Goal: Check status: Check status

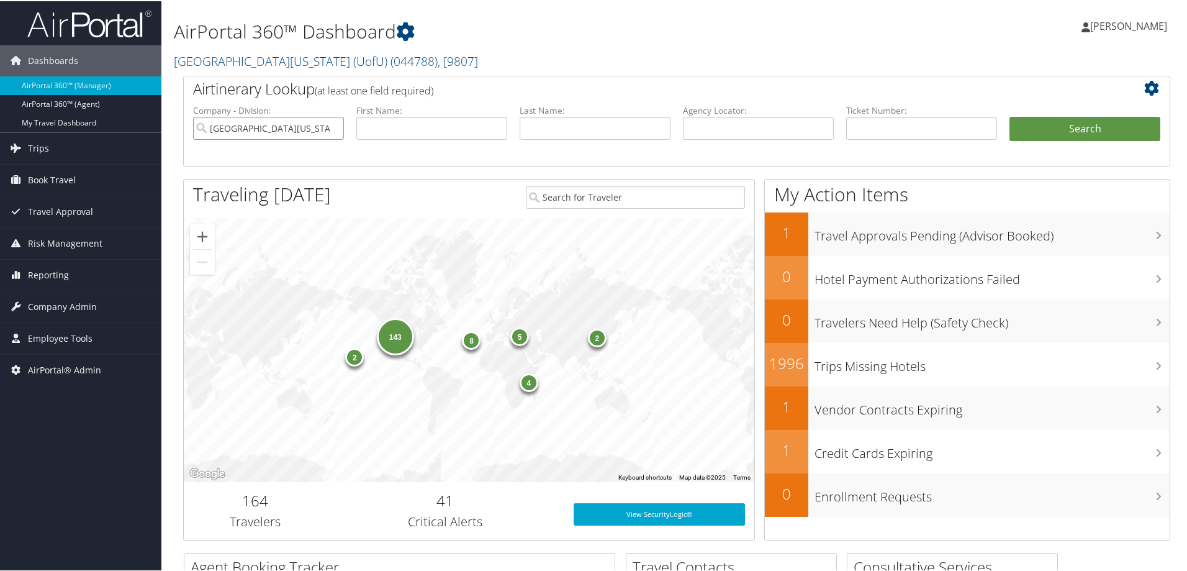
click at [333, 124] on input "University Of Utah (UofU)" at bounding box center [268, 126] width 151 height 23
click at [759, 130] on input "text" at bounding box center [758, 126] width 151 height 23
click at [281, 48] on h2 "University Of Utah (UofU) ( 044788 ) , [ 9807 ]" at bounding box center [509, 58] width 671 height 21
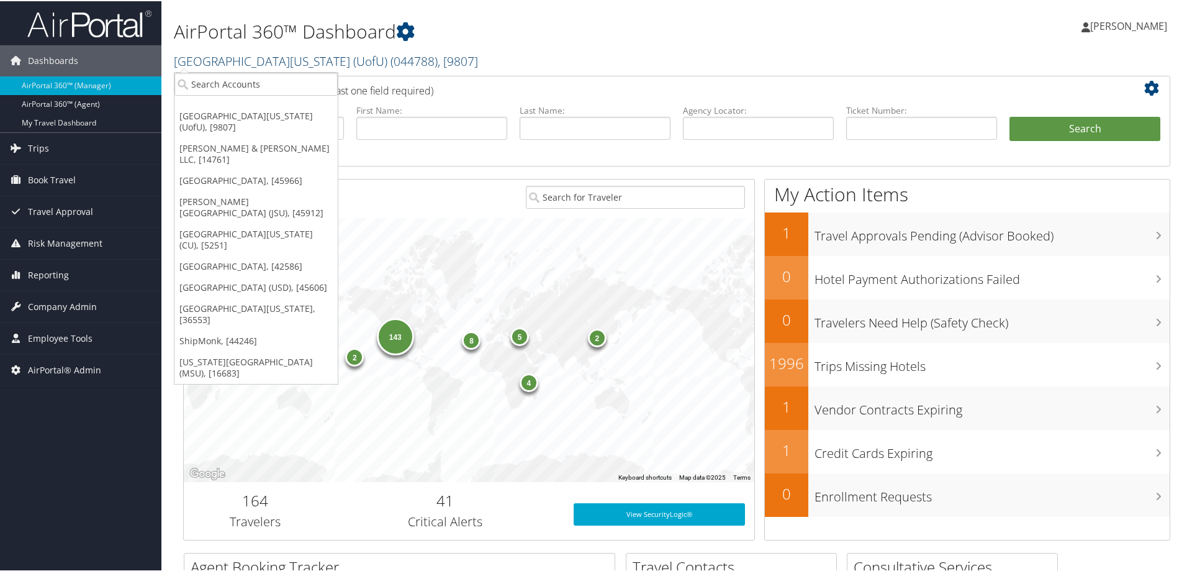
click at [282, 58] on link "University Of Utah (UofU) ( 044788 ) , [ 9807 ]" at bounding box center [326, 60] width 304 height 17
click at [265, 222] on link "University of Colorado (CU), [5251]" at bounding box center [255, 238] width 163 height 32
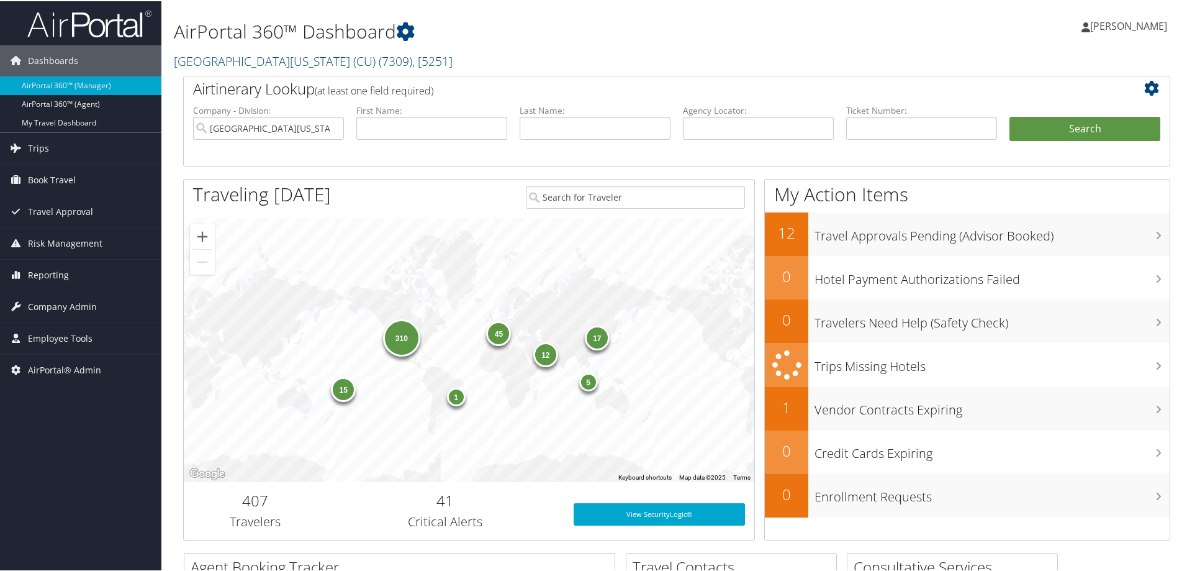
click at [721, 115] on label "Agency Locator:" at bounding box center [758, 109] width 151 height 12
click at [723, 118] on input "text" at bounding box center [758, 126] width 151 height 23
paste input "C0K8R6"
type input "C0K8R6"
click at [1059, 133] on button "Search" at bounding box center [1085, 127] width 151 height 25
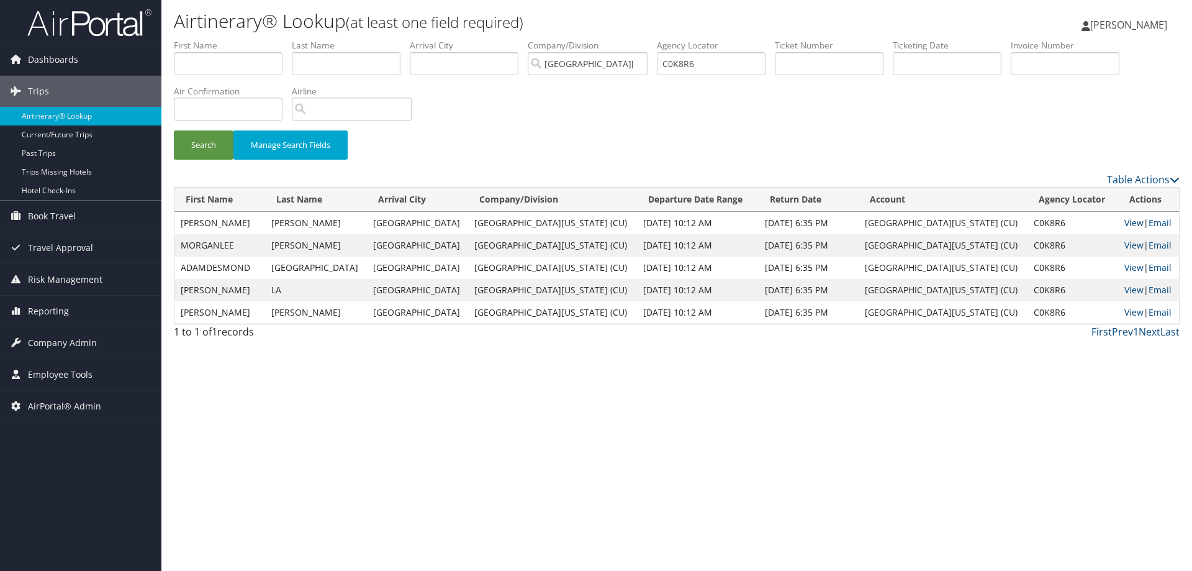
click at [1124, 217] on link "View" at bounding box center [1133, 223] width 19 height 12
click at [228, 66] on input "text" at bounding box center [228, 63] width 109 height 23
type input "miller"
type input "wayne"
click at [206, 142] on button "Search" at bounding box center [204, 144] width 60 height 29
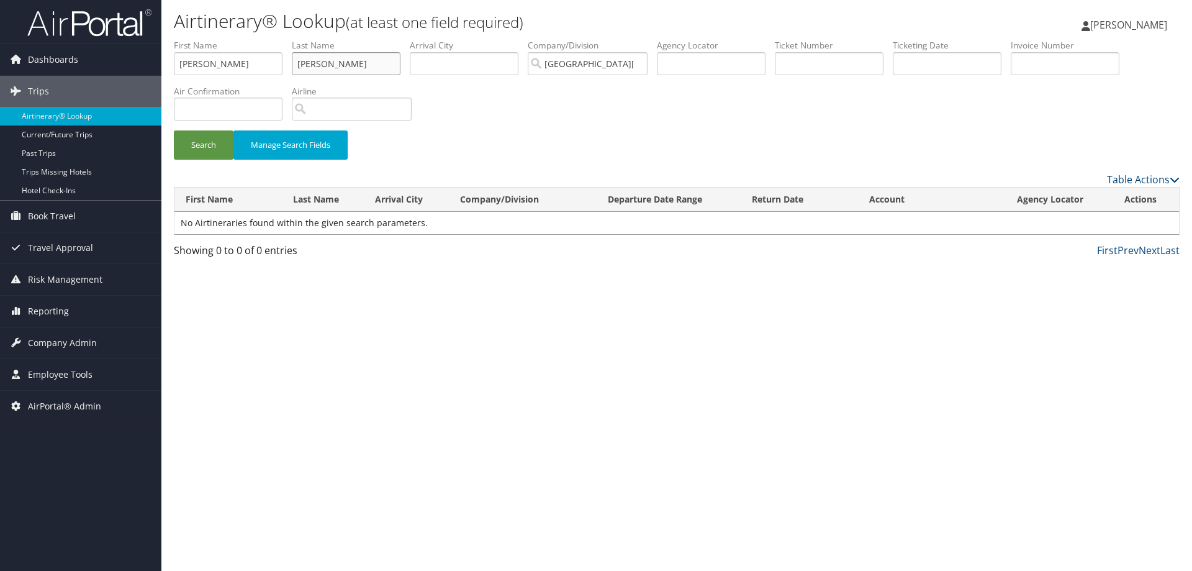
drag, startPoint x: 331, startPoint y: 63, endPoint x: 183, endPoint y: 69, distance: 147.9
click at [183, 39] on ul "First Name miller Last Name wayne Departure City Arrival City Company/Division …" at bounding box center [677, 39] width 1006 height 0
type input "Miller"
drag, startPoint x: 210, startPoint y: 67, endPoint x: 71, endPoint y: 55, distance: 140.3
click at [71, 55] on div "Dashboards AirPortal 360™ (Manager) AirPortal 360™ (Agent) My Travel Dashboard …" at bounding box center [596, 285] width 1192 height 571
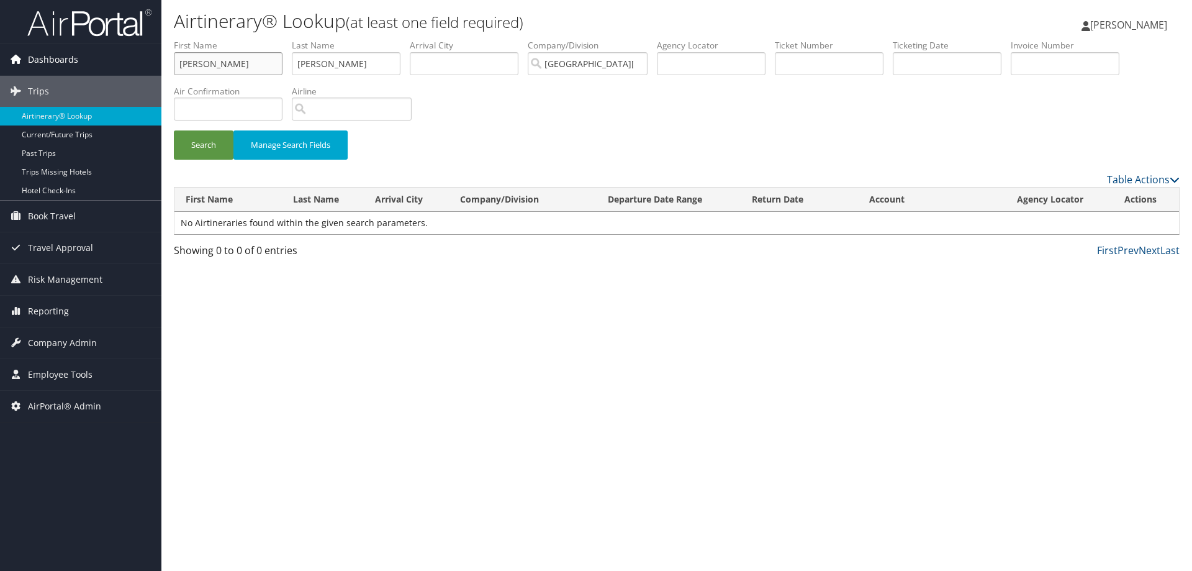
click at [174, 130] on button "Search" at bounding box center [204, 144] width 60 height 29
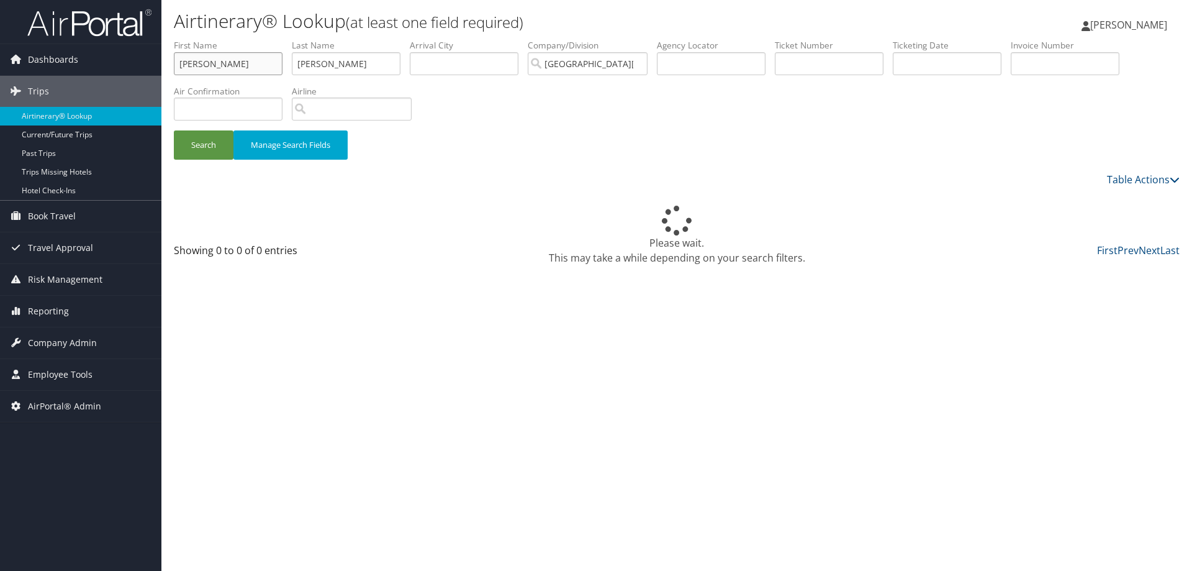
drag, startPoint x: 222, startPoint y: 58, endPoint x: 79, endPoint y: 41, distance: 143.2
click at [79, 41] on div "Dashboards AirPortal 360™ (Manager) AirPortal 360™ (Agent) My Travel Dashboard …" at bounding box center [596, 285] width 1192 height 571
type input "Wayne"
click at [174, 130] on button "Search" at bounding box center [204, 144] width 60 height 29
click at [200, 140] on button "Search" at bounding box center [204, 144] width 60 height 29
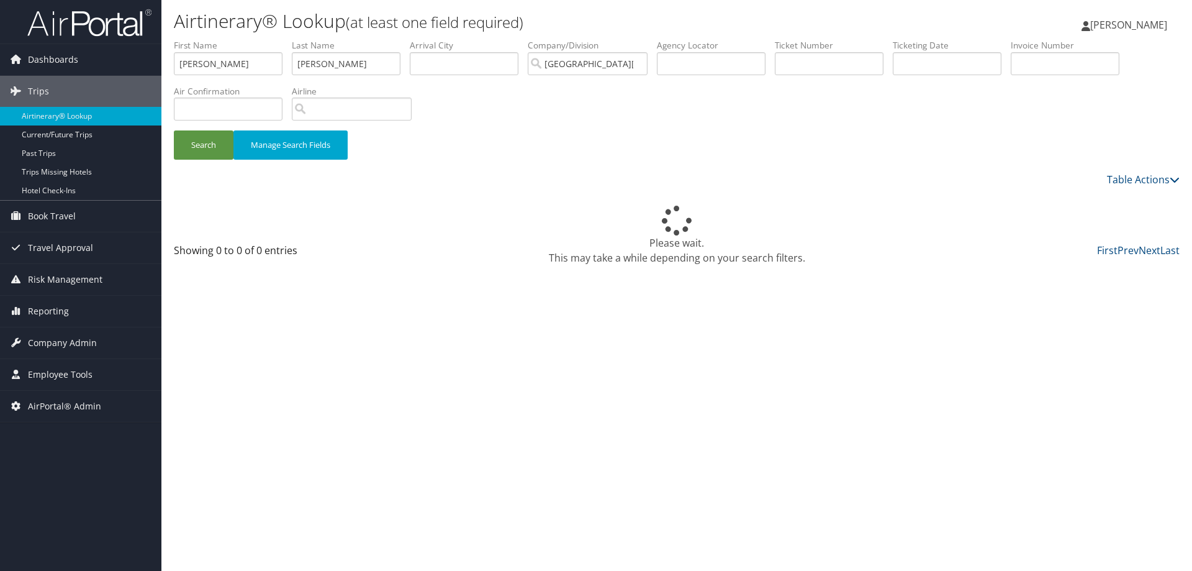
click at [631, 203] on div "Please wait. This may take a while depending on your search filters." at bounding box center [677, 215] width 1006 height 56
click at [248, 61] on input "Wayne" at bounding box center [228, 63] width 109 height 23
click at [469, 65] on input "text" at bounding box center [464, 63] width 109 height 23
click at [174, 130] on button "Search" at bounding box center [204, 144] width 60 height 29
type input "h"
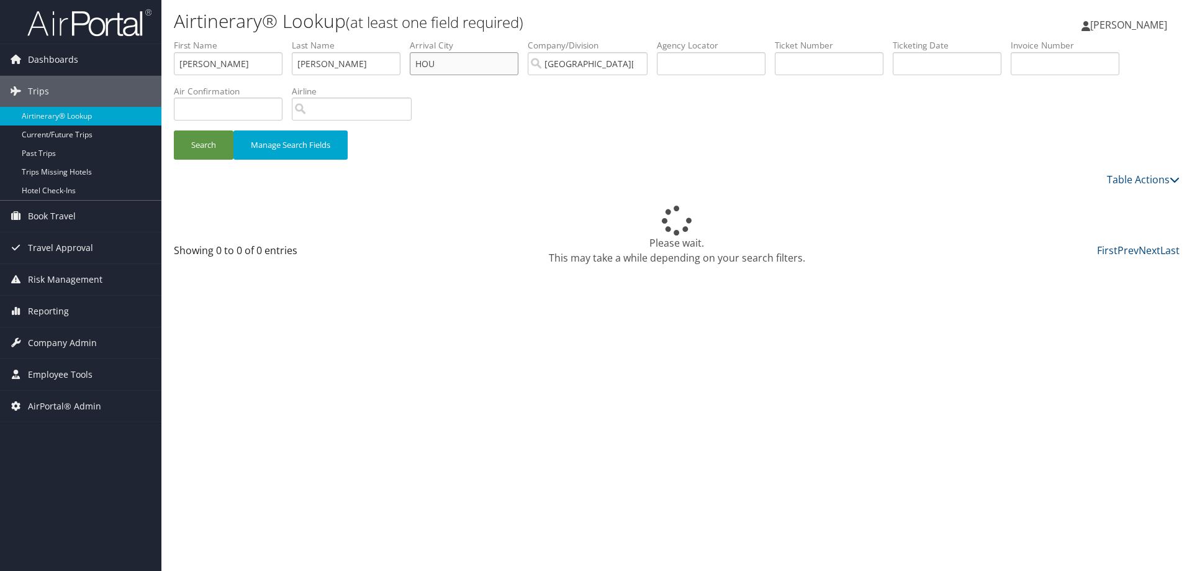
type input "HOU"
click at [174, 130] on button "Search" at bounding box center [204, 144] width 60 height 29
click at [209, 144] on button "Search" at bounding box center [204, 144] width 60 height 29
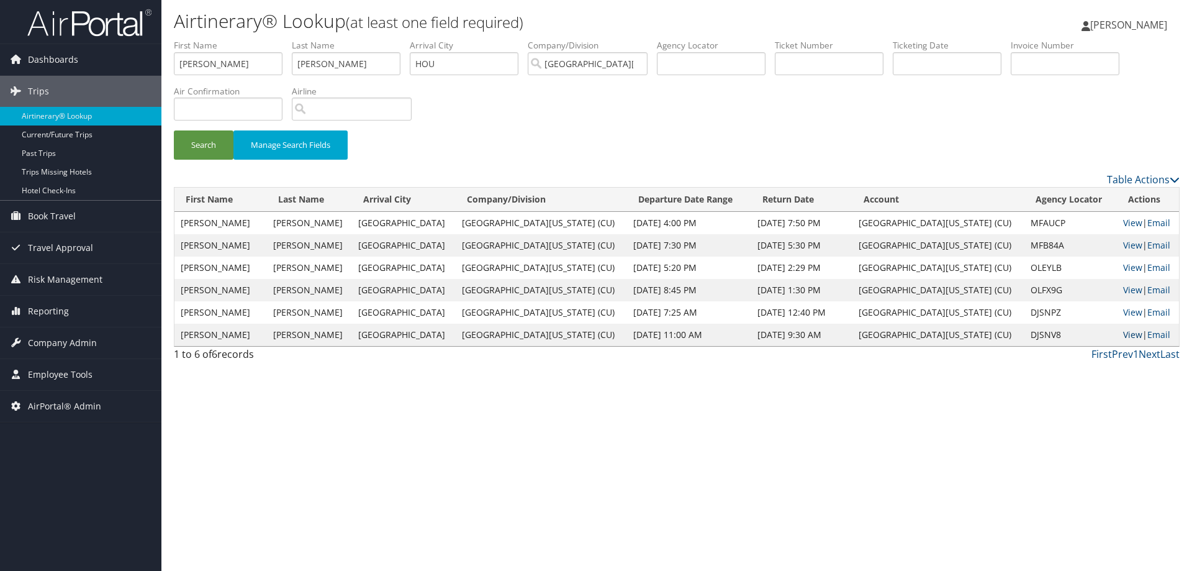
click at [1123, 331] on link "View" at bounding box center [1132, 334] width 19 height 12
click at [1123, 309] on link "View" at bounding box center [1132, 312] width 19 height 12
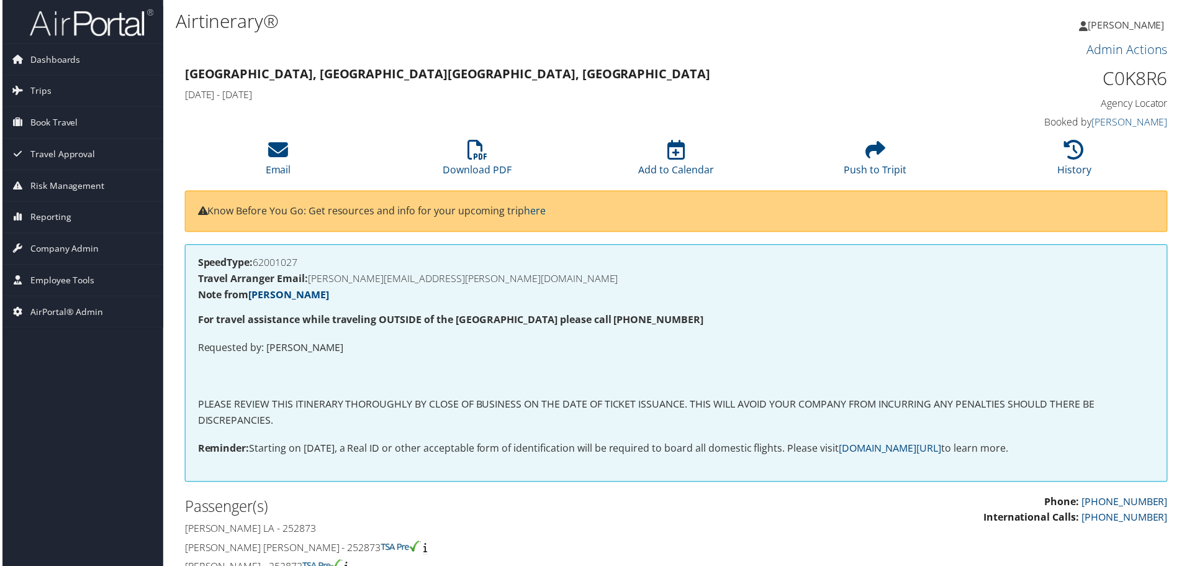
click at [1118, 81] on h1 "C0K8R6" at bounding box center [1054, 79] width 233 height 26
click at [1115, 84] on h1 "C0K8R6" at bounding box center [1054, 79] width 233 height 26
copy h1 "C0K8R6"
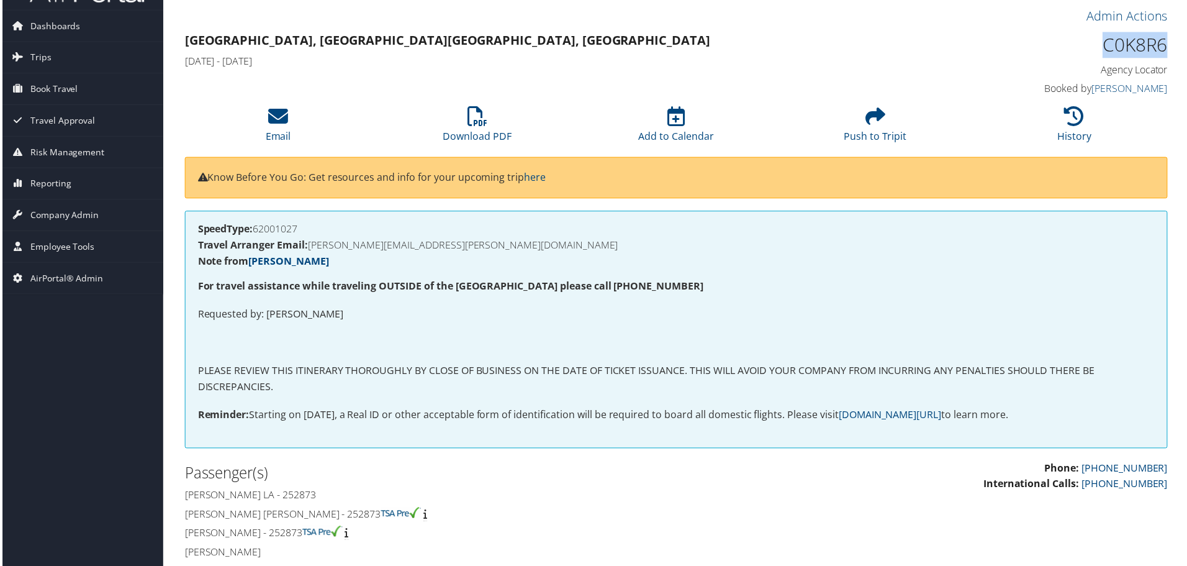
scroll to position [186, 0]
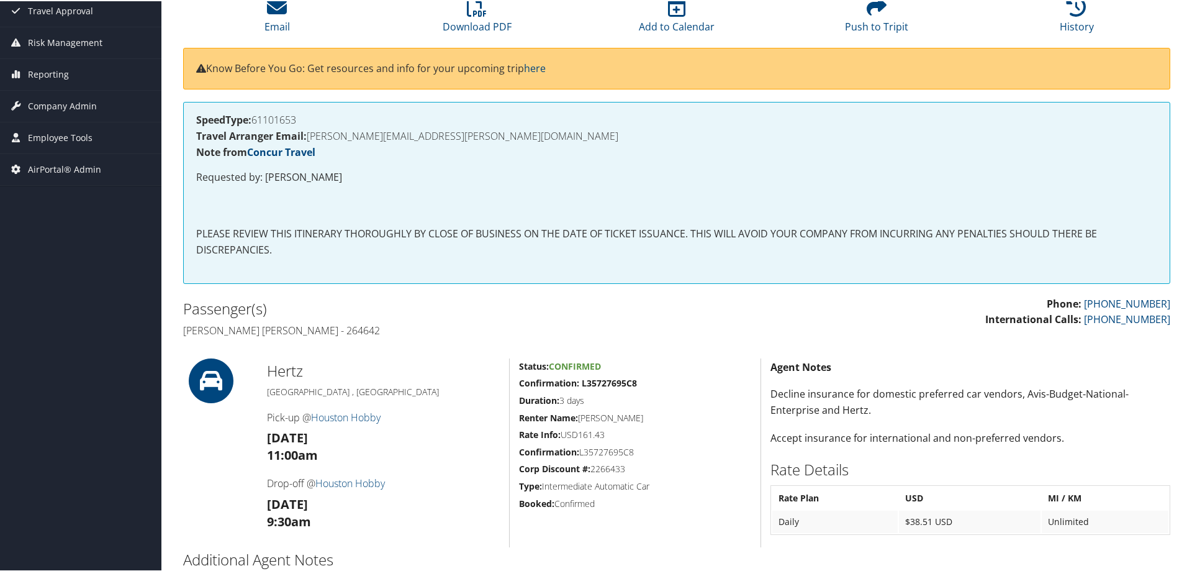
scroll to position [69, 0]
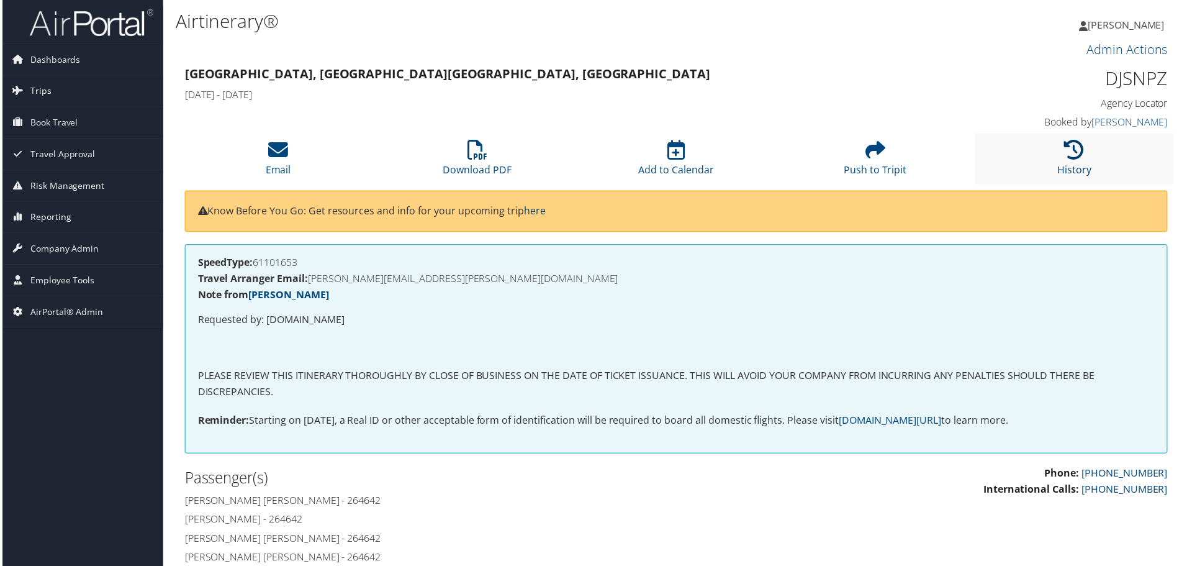
click at [1078, 171] on link "History" at bounding box center [1077, 162] width 34 height 30
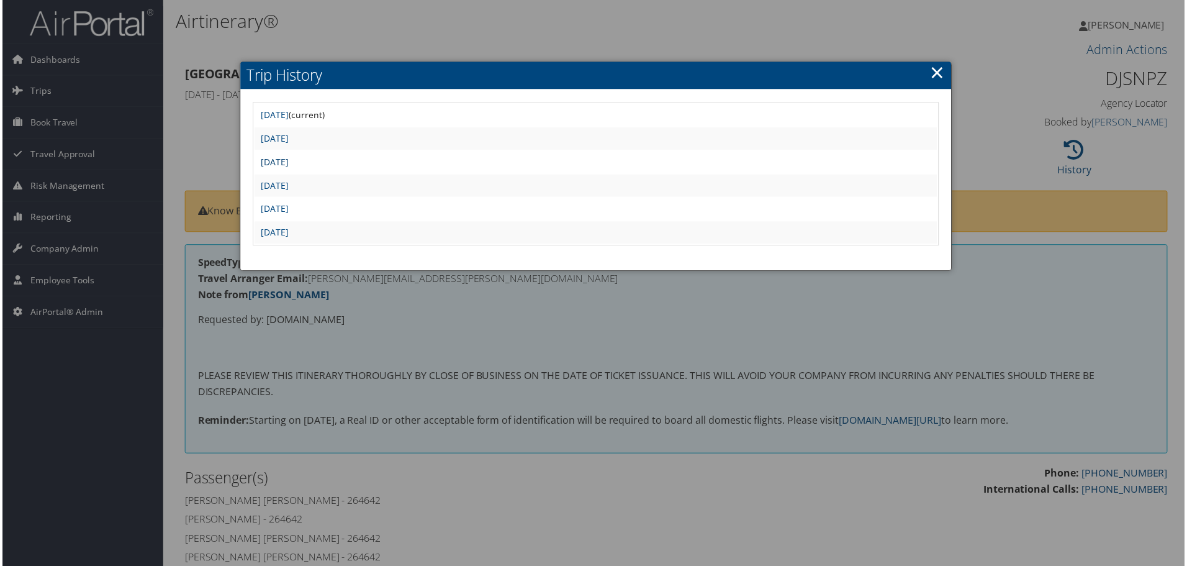
click at [287, 163] on link "Thu Sep 25 18:18:19 MDT 2025" at bounding box center [274, 162] width 28 height 12
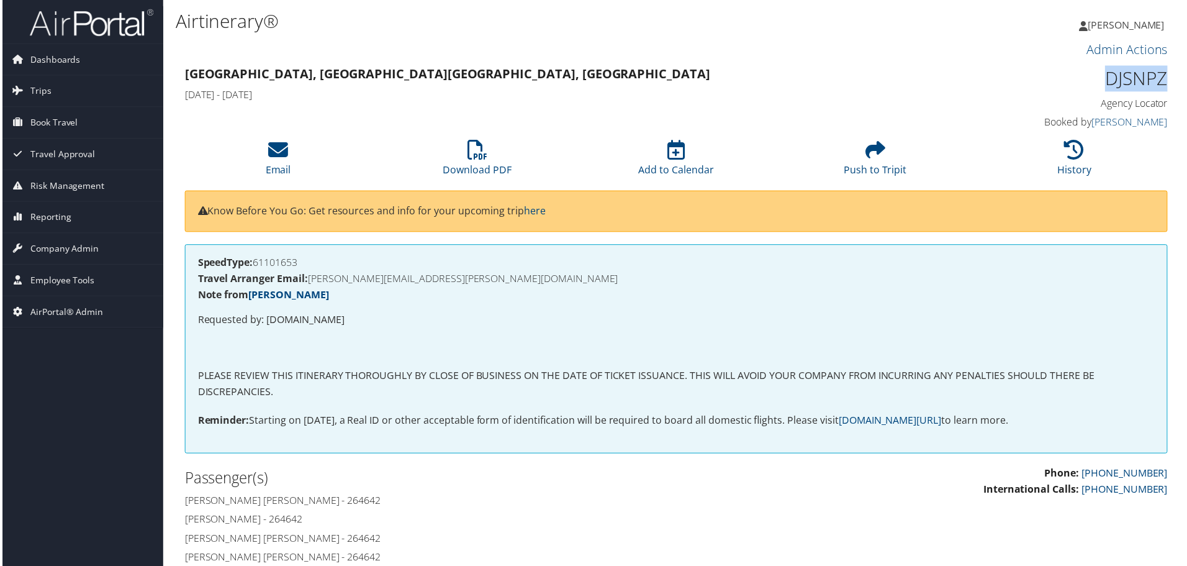
drag, startPoint x: 1169, startPoint y: 84, endPoint x: 1096, endPoint y: 84, distance: 72.6
click at [1096, 84] on div "DJSNPZ Agency Locator Agency Locator DJSNPZ Booked by Shannon Gorham Booked by …" at bounding box center [1053, 98] width 251 height 71
copy h1 "DJSNPZ"
click at [1083, 161] on li "History" at bounding box center [1077, 159] width 200 height 50
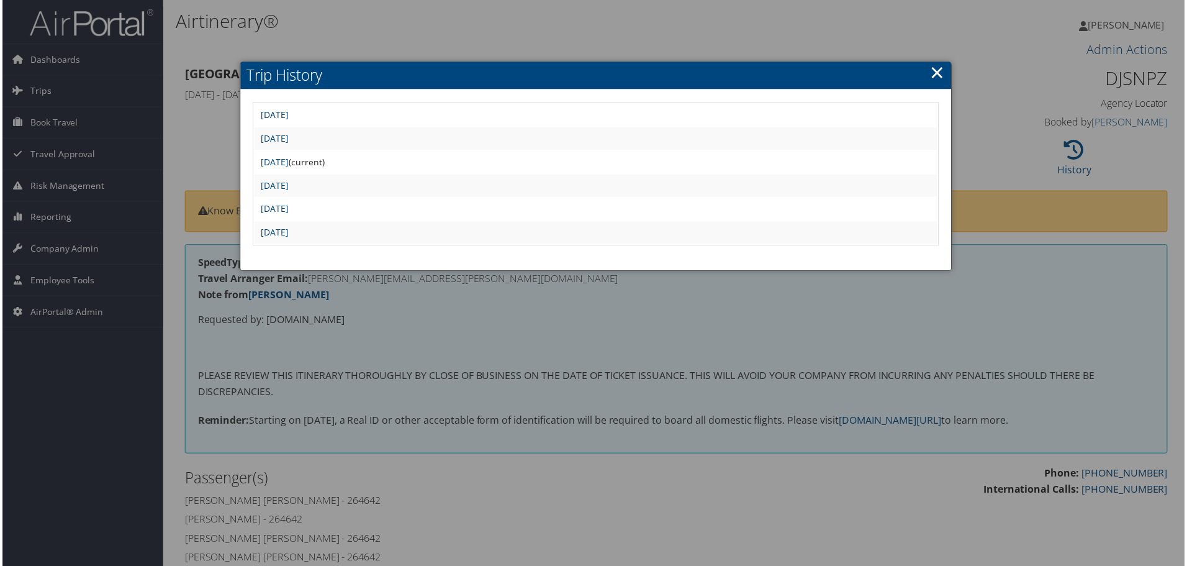
click at [287, 114] on link "Sat Oct 11 11:00:49 MDT 2025" at bounding box center [274, 115] width 28 height 12
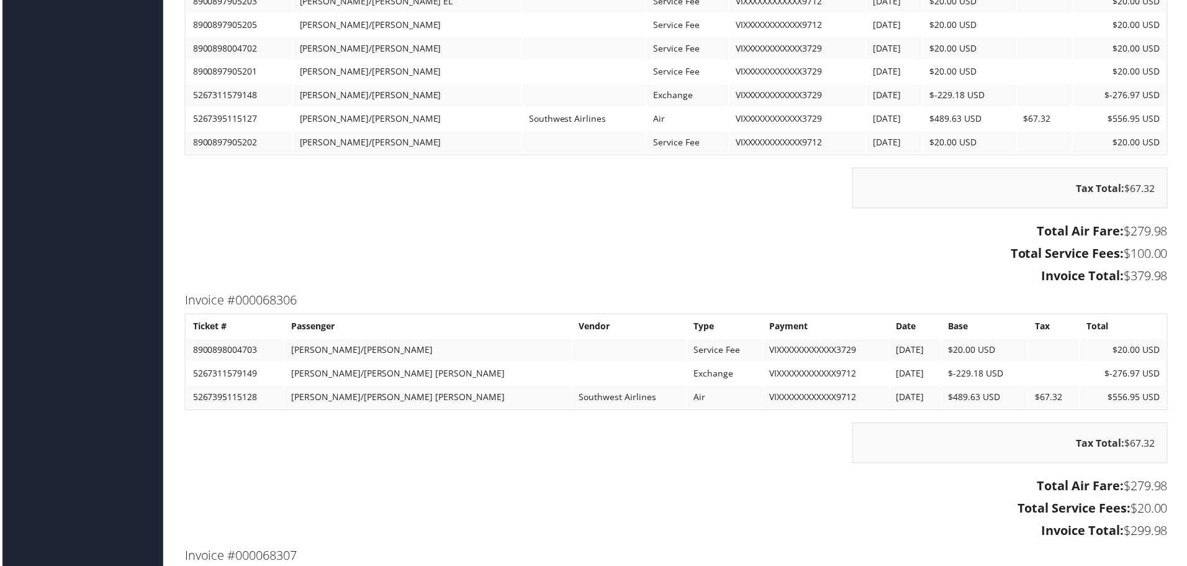
scroll to position [2121, 0]
